Goal: Task Accomplishment & Management: Complete application form

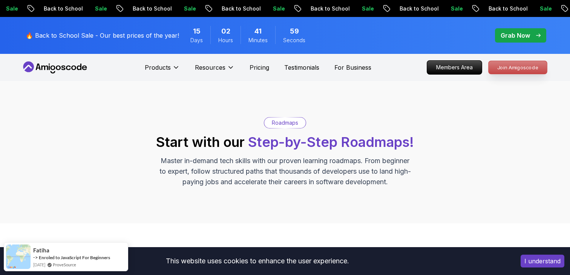
click at [525, 68] on p "Join Amigoscode" at bounding box center [518, 67] width 58 height 13
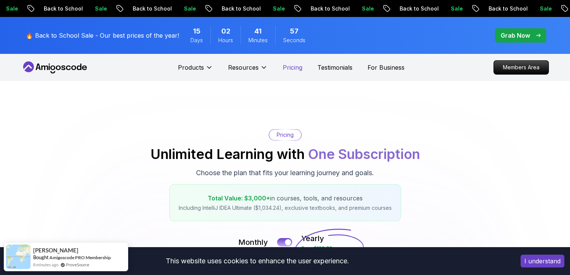
click at [292, 65] on p "Pricing" at bounding box center [293, 67] width 20 height 9
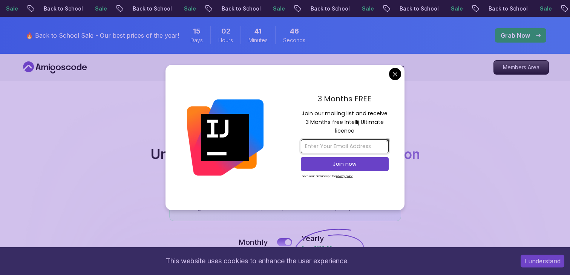
click at [350, 147] on input "email" at bounding box center [345, 146] width 88 height 14
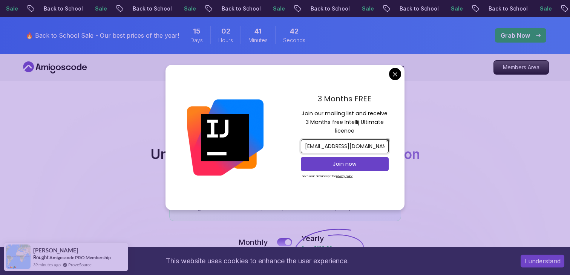
type input "[EMAIL_ADDRESS][DOMAIN_NAME]"
click at [355, 164] on p "Join now" at bounding box center [344, 164] width 71 height 8
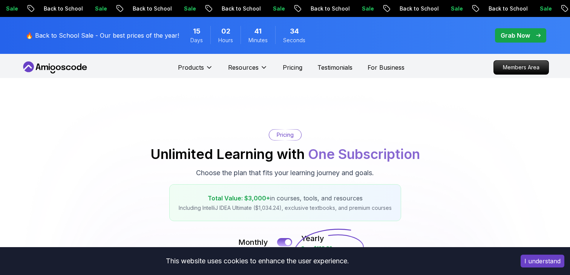
click at [52, 70] on icon at bounding box center [55, 67] width 68 height 12
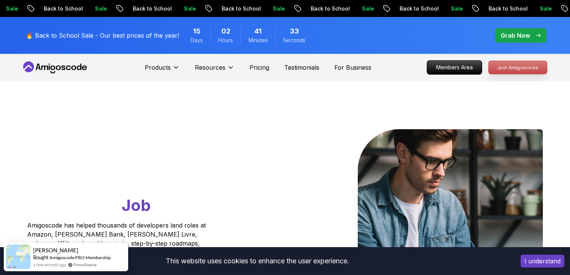
click at [509, 68] on p "Join Amigoscode" at bounding box center [518, 67] width 58 height 13
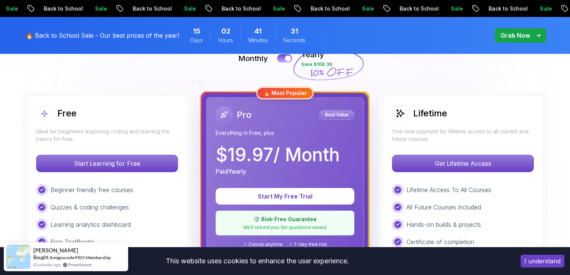
scroll to position [184, 0]
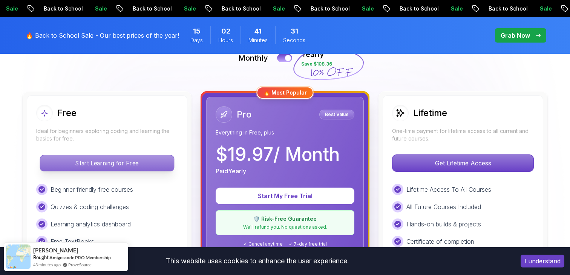
click at [146, 164] on p "Start Learning for Free" at bounding box center [107, 163] width 134 height 16
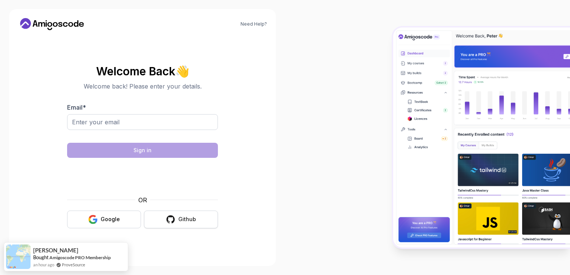
click at [169, 225] on button "Github" at bounding box center [181, 220] width 74 height 18
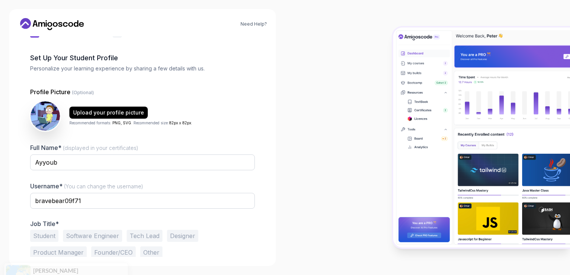
scroll to position [39, 0]
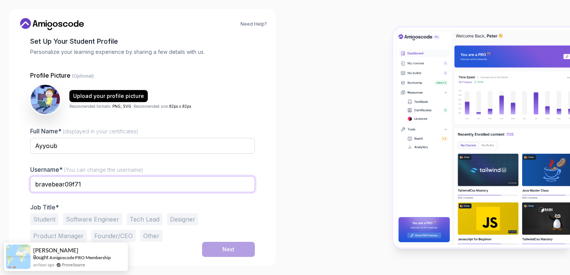
click at [91, 185] on input "bravebear09f71" at bounding box center [142, 184] width 225 height 16
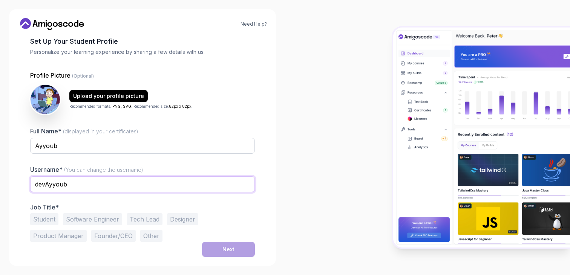
type input "devAyyoub"
click at [87, 217] on button "Software Engineer" at bounding box center [92, 219] width 59 height 12
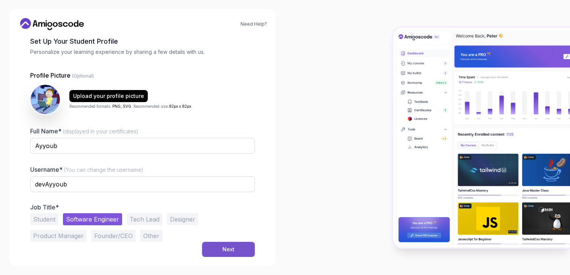
click at [234, 251] on div "Next" at bounding box center [228, 250] width 12 height 8
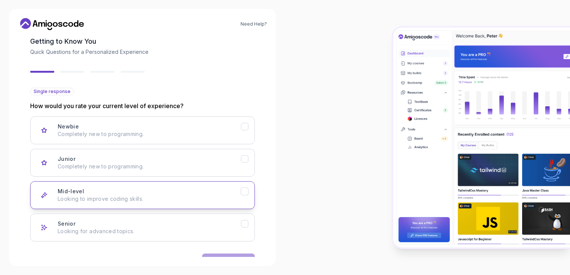
click at [204, 196] on p "Looking to improve coding skills." at bounding box center [149, 199] width 183 height 8
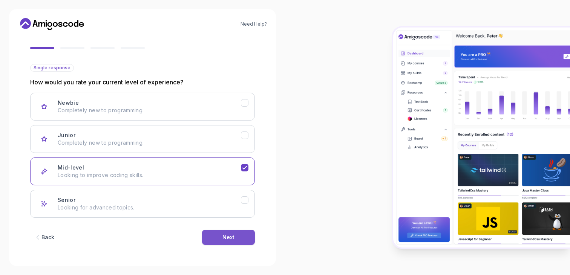
click at [234, 238] on button "Next" at bounding box center [228, 237] width 53 height 15
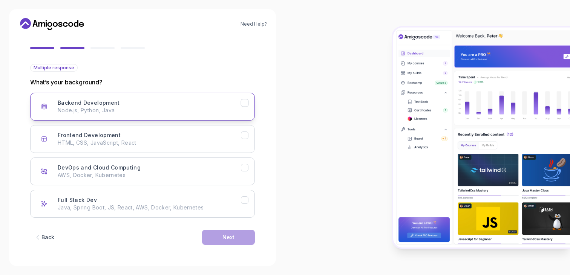
click at [212, 111] on p "Node.js, Python, Java" at bounding box center [149, 111] width 183 height 8
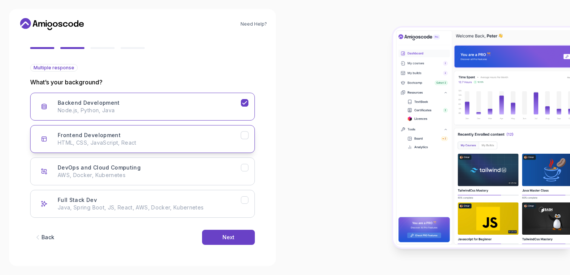
click at [212, 141] on p "HTML, CSS, JavaScript, React" at bounding box center [149, 143] width 183 height 8
click at [218, 168] on div "DevOps and Cloud Computing AWS, Docker, Kubernetes" at bounding box center [149, 171] width 183 height 15
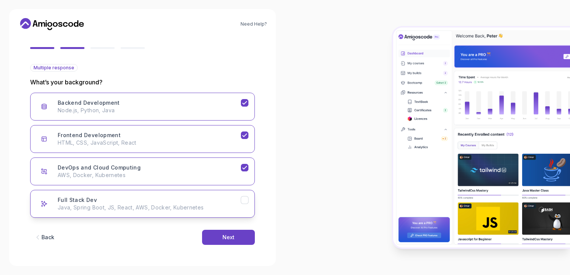
click at [219, 210] on p "Java, Spring Boot, JS, React, AWS, Docker, Kubernetes" at bounding box center [149, 208] width 183 height 8
click at [242, 228] on div "Back Next" at bounding box center [142, 237] width 225 height 39
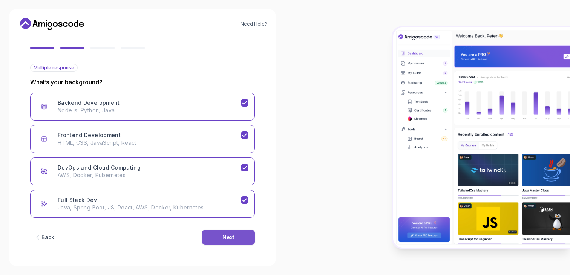
click at [242, 232] on button "Next" at bounding box center [228, 237] width 53 height 15
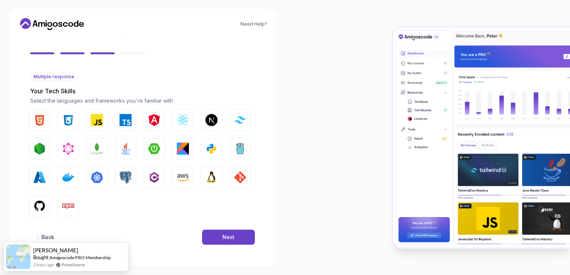
scroll to position [54, 0]
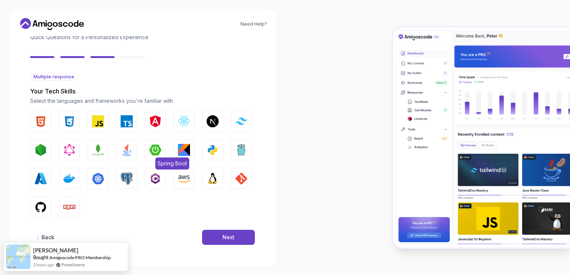
click at [150, 150] on img "button" at bounding box center [155, 150] width 12 height 12
click at [37, 126] on img "button" at bounding box center [41, 121] width 12 height 12
click at [70, 128] on button "CSS" at bounding box center [69, 121] width 21 height 21
click at [84, 126] on div "HTML CSS JavaScript TypeScript Angular React.js Next.js Tailwind CSS Node.js Gr…" at bounding box center [142, 164] width 225 height 107
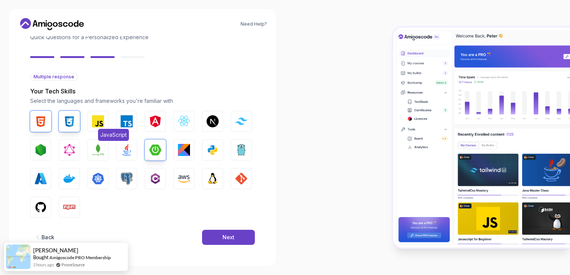
click at [96, 124] on img "button" at bounding box center [98, 121] width 12 height 12
click at [127, 124] on img "button" at bounding box center [127, 121] width 12 height 12
click at [175, 124] on button "React.js" at bounding box center [183, 121] width 21 height 21
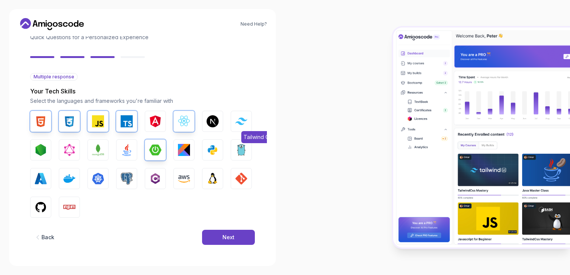
click at [237, 124] on img "button" at bounding box center [241, 121] width 12 height 7
click at [214, 126] on img "button" at bounding box center [213, 121] width 12 height 12
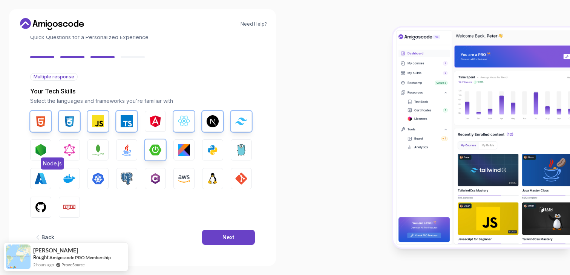
click at [37, 149] on img "button" at bounding box center [41, 150] width 12 height 12
click at [106, 155] on button "MongoDB" at bounding box center [97, 149] width 21 height 21
click at [131, 151] on img "button" at bounding box center [127, 150] width 12 height 12
click at [214, 146] on img "button" at bounding box center [213, 150] width 12 height 12
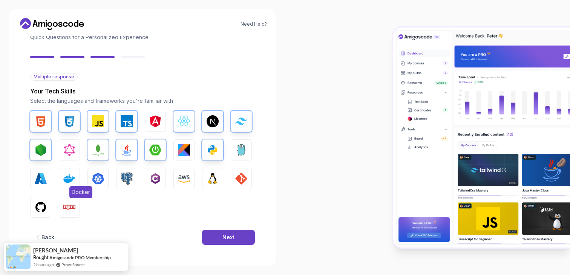
click at [72, 185] on button "Docker" at bounding box center [69, 178] width 21 height 21
click at [129, 184] on img "button" at bounding box center [127, 179] width 12 height 12
click at [39, 207] on img "button" at bounding box center [41, 207] width 12 height 12
click at [66, 211] on img "button" at bounding box center [69, 207] width 12 height 12
click at [242, 181] on img "button" at bounding box center [241, 179] width 12 height 12
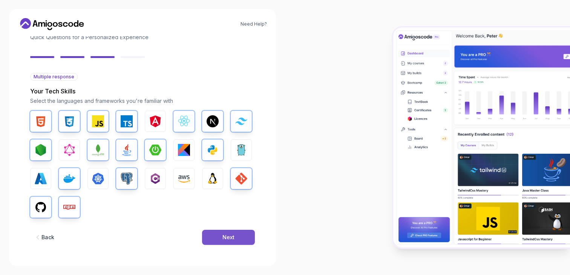
click at [238, 244] on button "Next" at bounding box center [228, 237] width 53 height 15
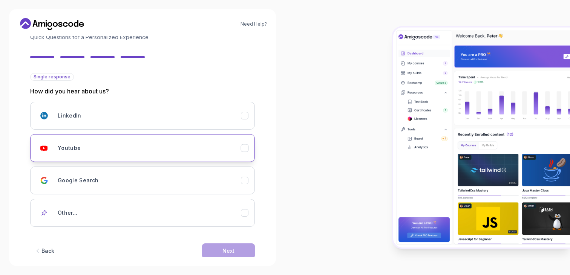
scroll to position [67, 0]
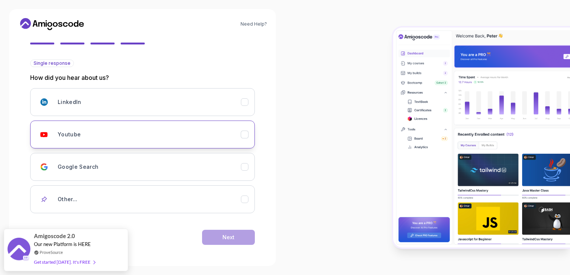
click at [178, 135] on div "Youtube" at bounding box center [149, 134] width 183 height 15
click at [228, 238] on div "Next" at bounding box center [228, 238] width 12 height 8
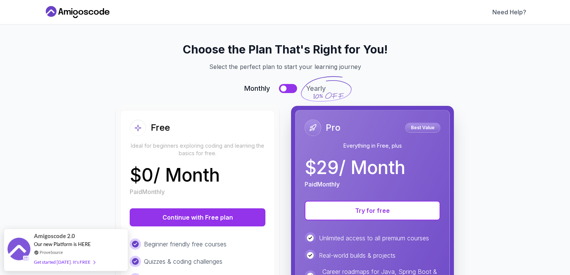
scroll to position [0, 0]
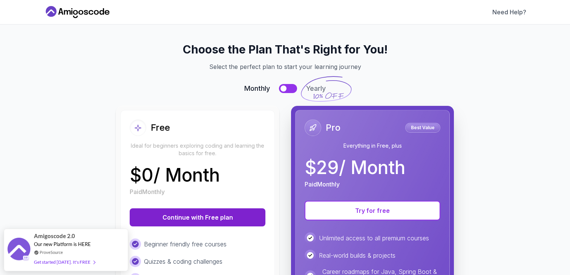
click at [204, 225] on button "Continue with Free plan" at bounding box center [198, 217] width 136 height 18
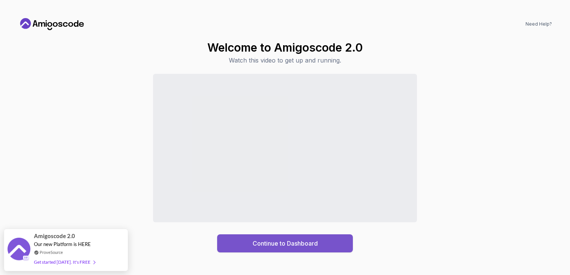
click at [299, 245] on div "Continue to Dashboard" at bounding box center [285, 243] width 65 height 9
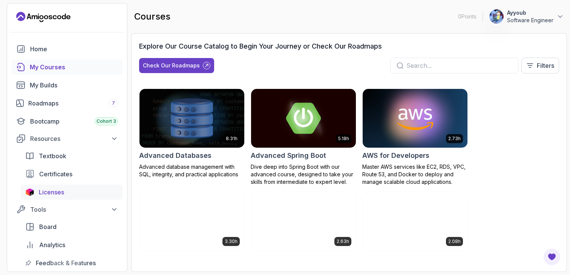
click at [63, 188] on span "Licenses" at bounding box center [51, 192] width 25 height 9
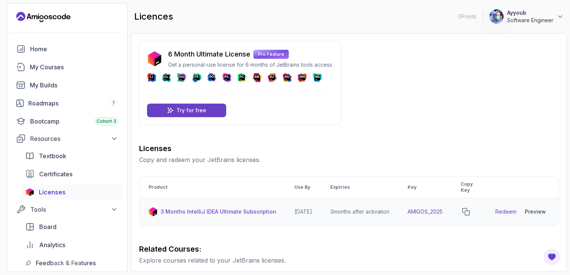
click at [508, 213] on link "Redeem" at bounding box center [505, 212] width 21 height 8
click at [445, 208] on td "AMIGOS_2025" at bounding box center [424, 212] width 53 height 28
copy td "AMIGOS_2025"
click at [74, 52] on div "Home" at bounding box center [74, 48] width 88 height 9
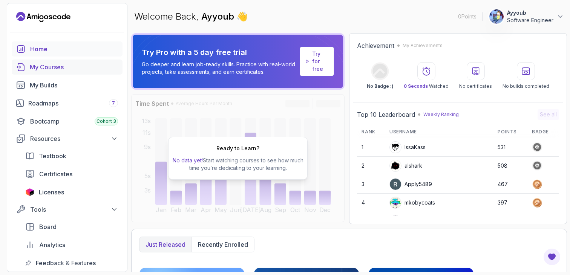
click at [58, 70] on div "My Courses" at bounding box center [74, 67] width 88 height 9
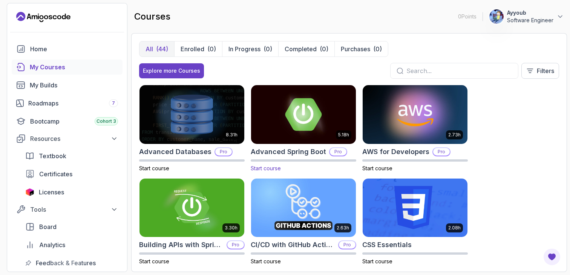
click at [317, 137] on img at bounding box center [303, 114] width 110 height 61
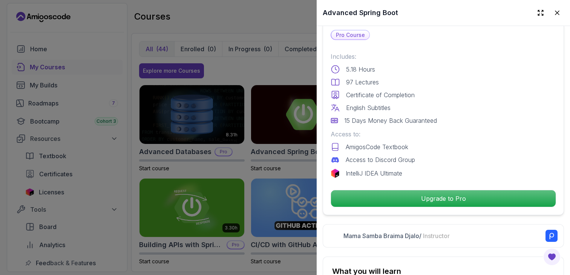
scroll to position [186, 0]
